Goal: Find specific page/section: Find specific page/section

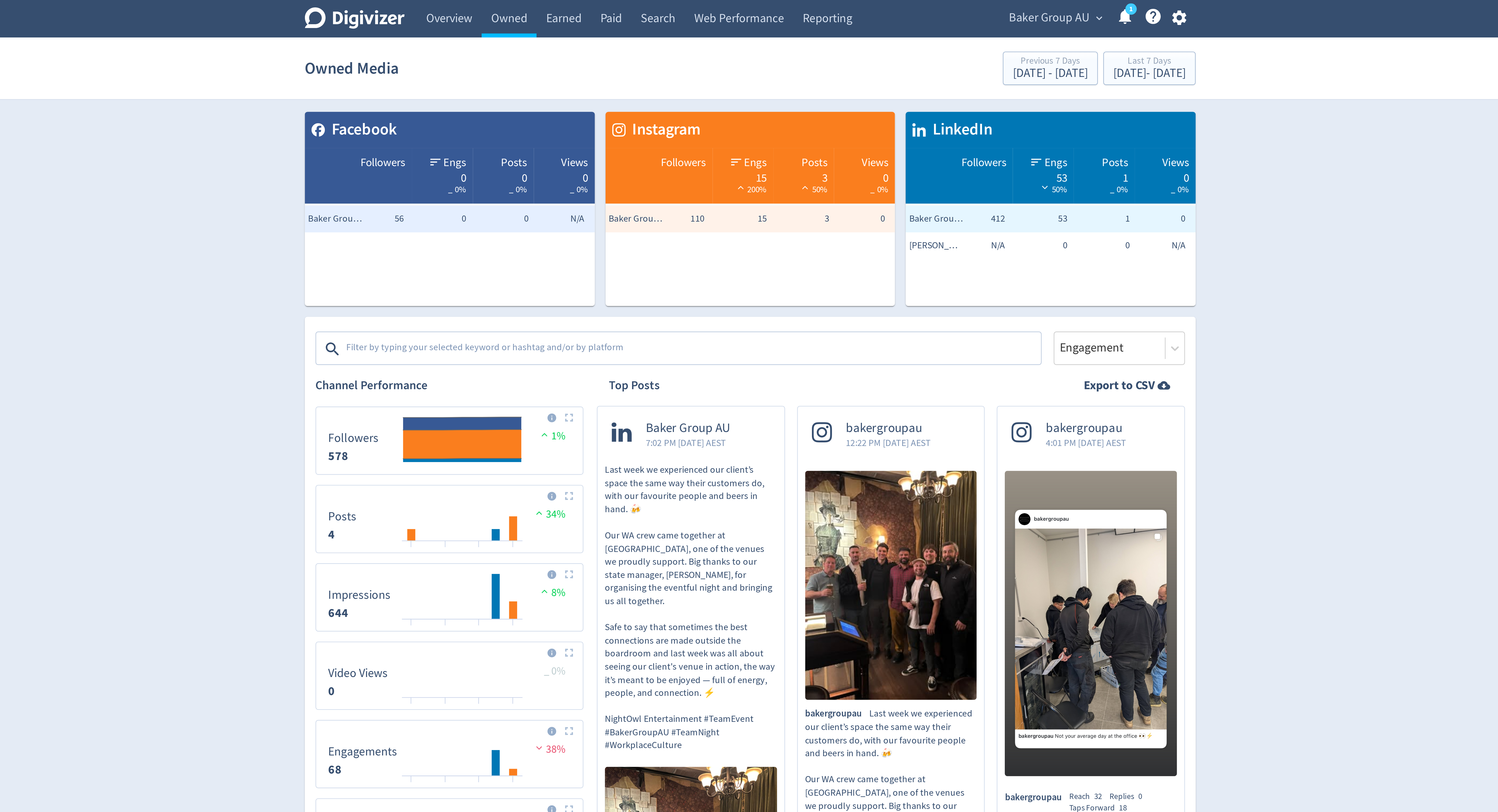
click at [862, 8] on span "Baker Group AU" at bounding box center [862, 7] width 31 height 8
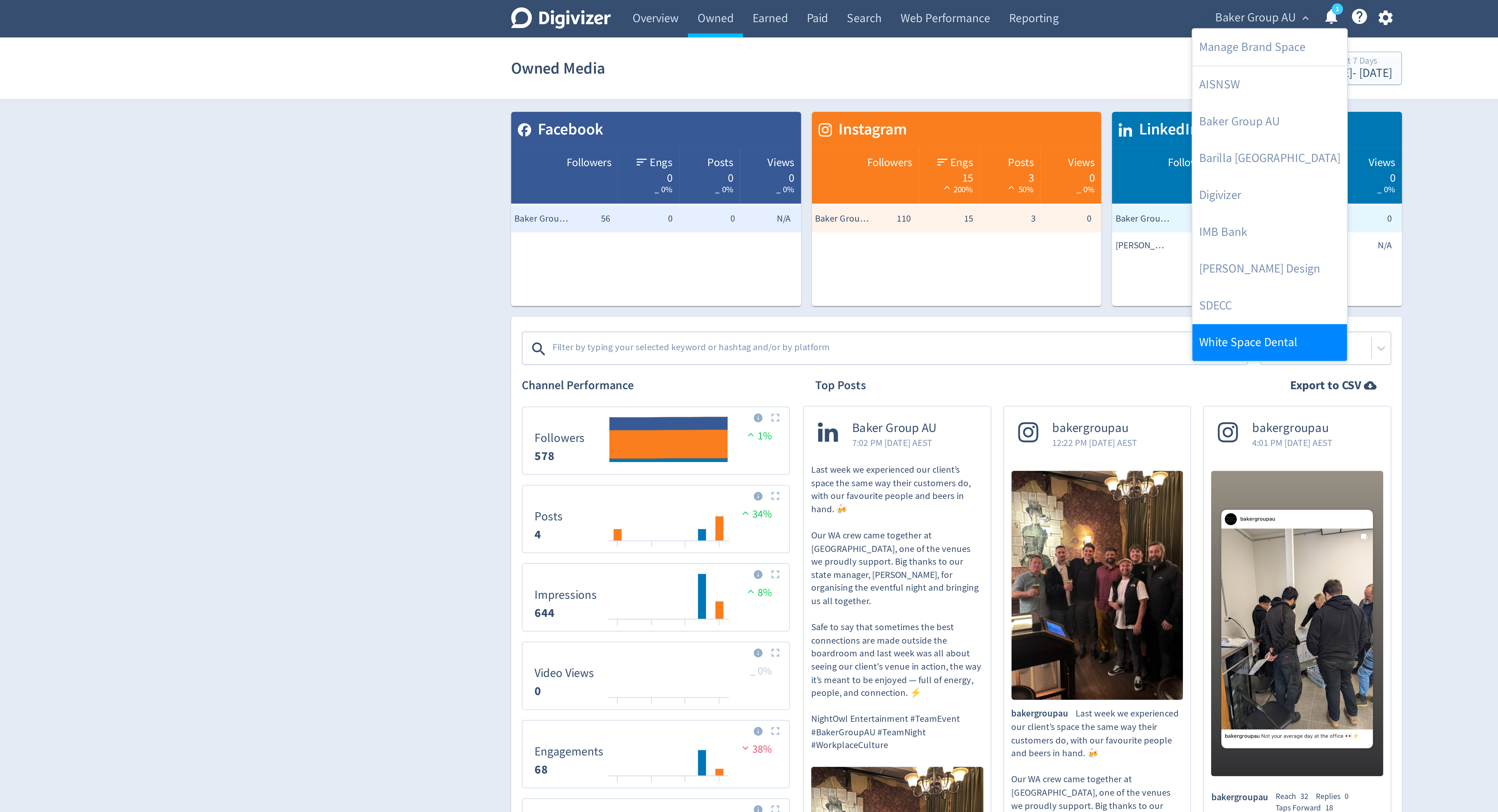
click at [861, 127] on link "White Space Dental" at bounding box center [868, 130] width 59 height 14
